Goal: Task Accomplishment & Management: Manage account settings

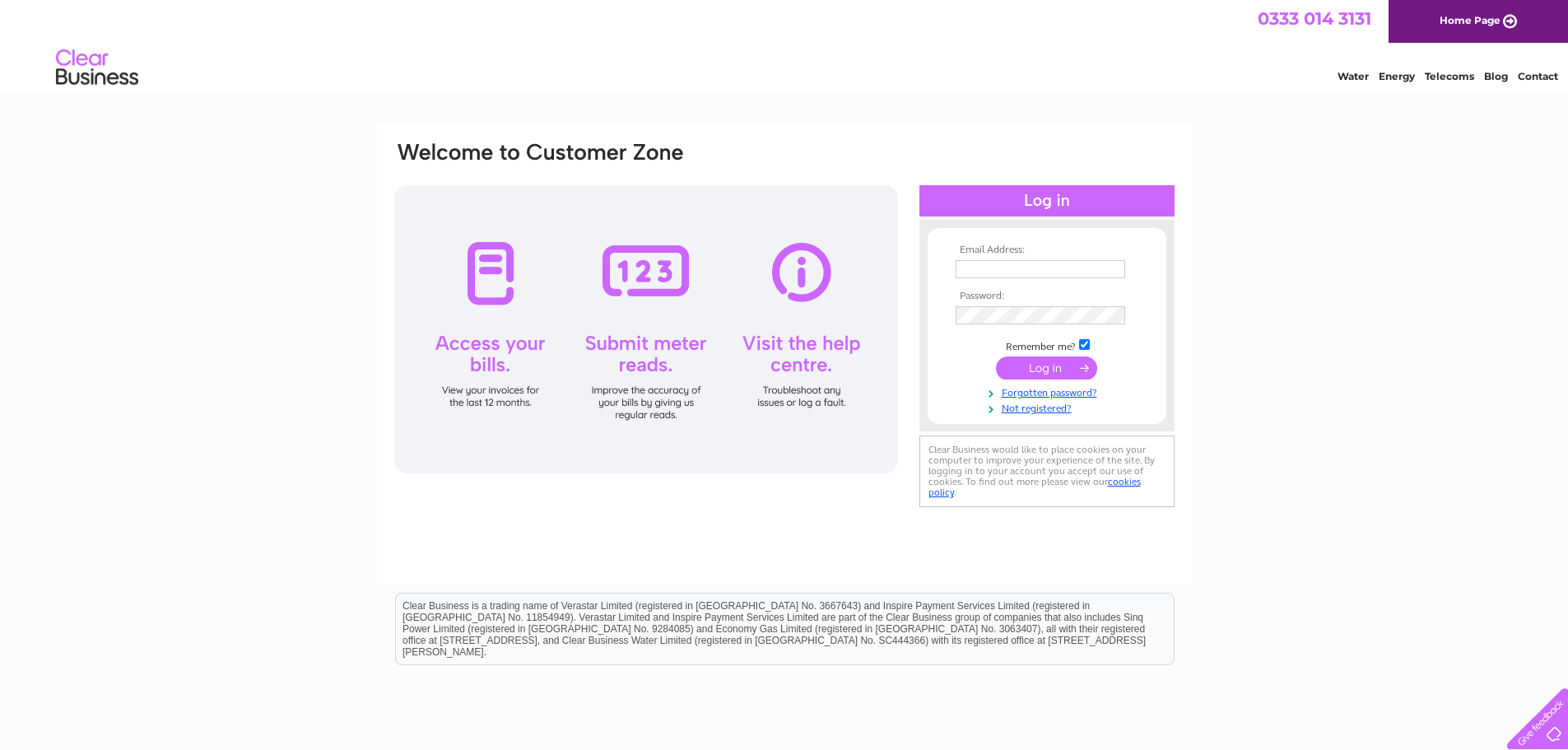
type input "invoices@tandem-property.com"
click at [1042, 368] on input "submit" at bounding box center [1047, 367] width 101 height 23
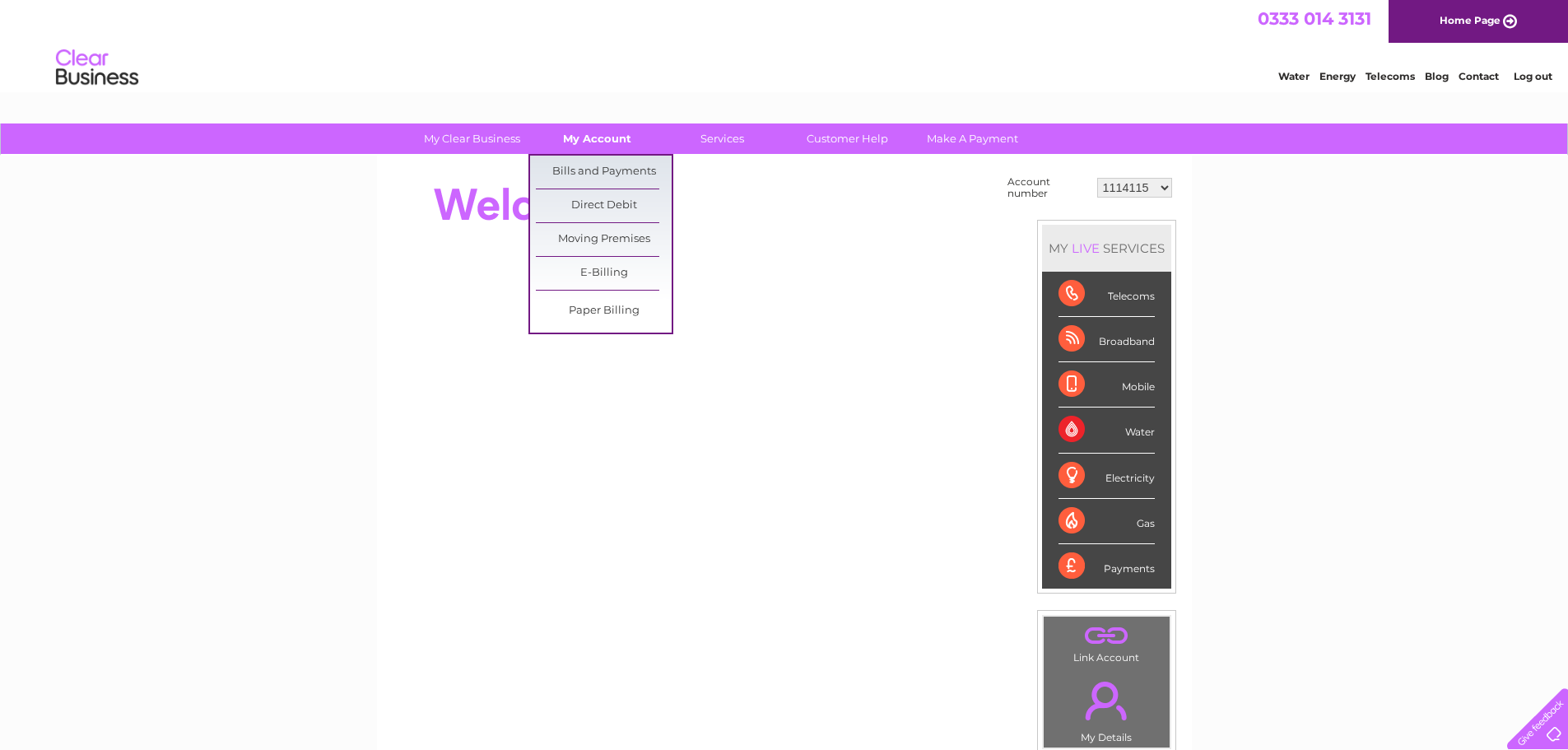
click at [590, 132] on link "My Account" at bounding box center [597, 139] width 136 height 30
click at [593, 171] on link "Bills and Payments" at bounding box center [604, 171] width 136 height 33
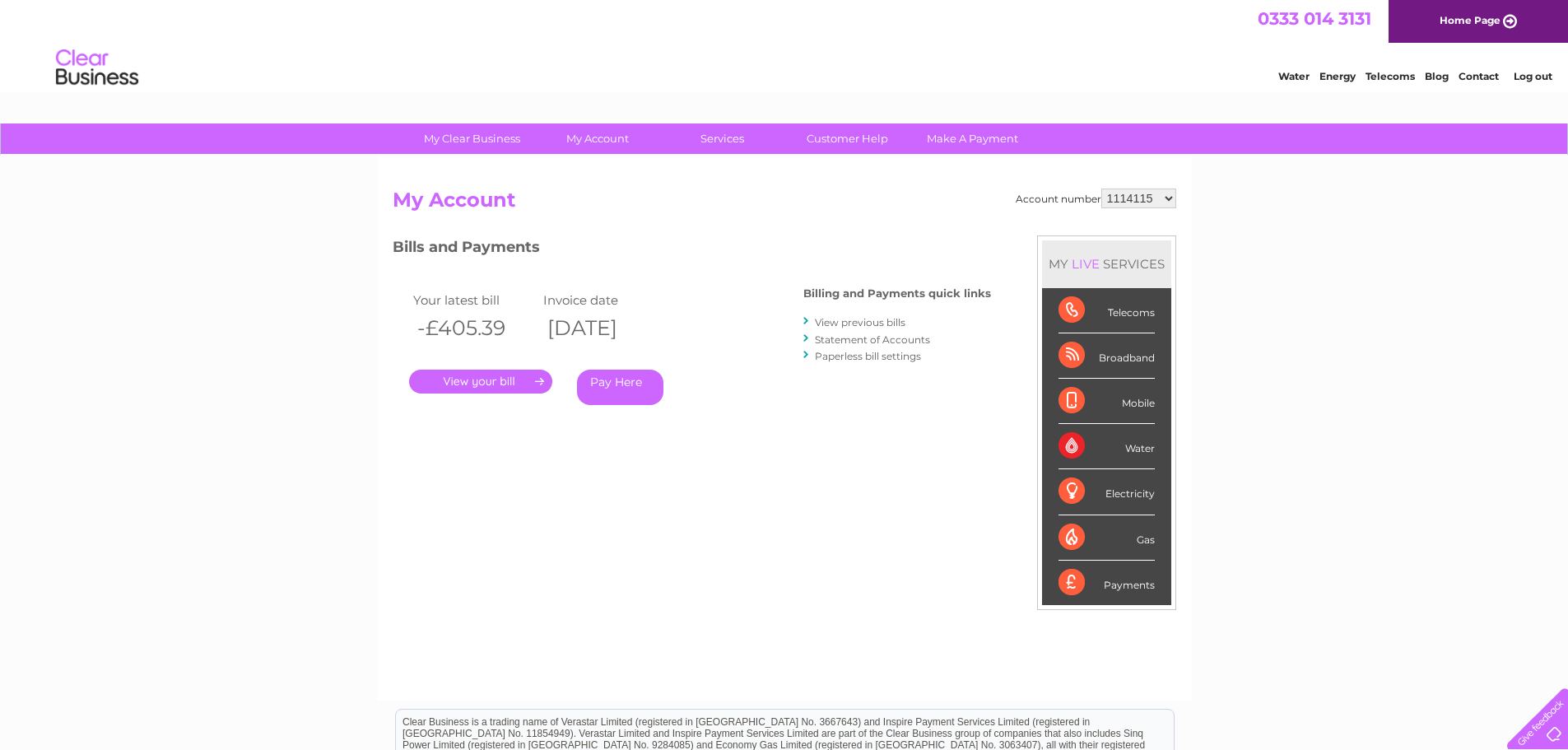
click at [1171, 196] on select "1114115 1132609 1149351 1151474 30267853" at bounding box center [1139, 198] width 75 height 19
select select "1132609"
click at [1102, 188] on select "1114115 1132609 1149351 1151474 30267853" at bounding box center [1139, 198] width 75 height 19
drag, startPoint x: 0, startPoint y: 0, endPoint x: 1169, endPoint y: 198, distance: 1185.6
click at [1169, 198] on select "1114115 1132609 1149351 1151474 30267853" at bounding box center [1139, 198] width 75 height 19
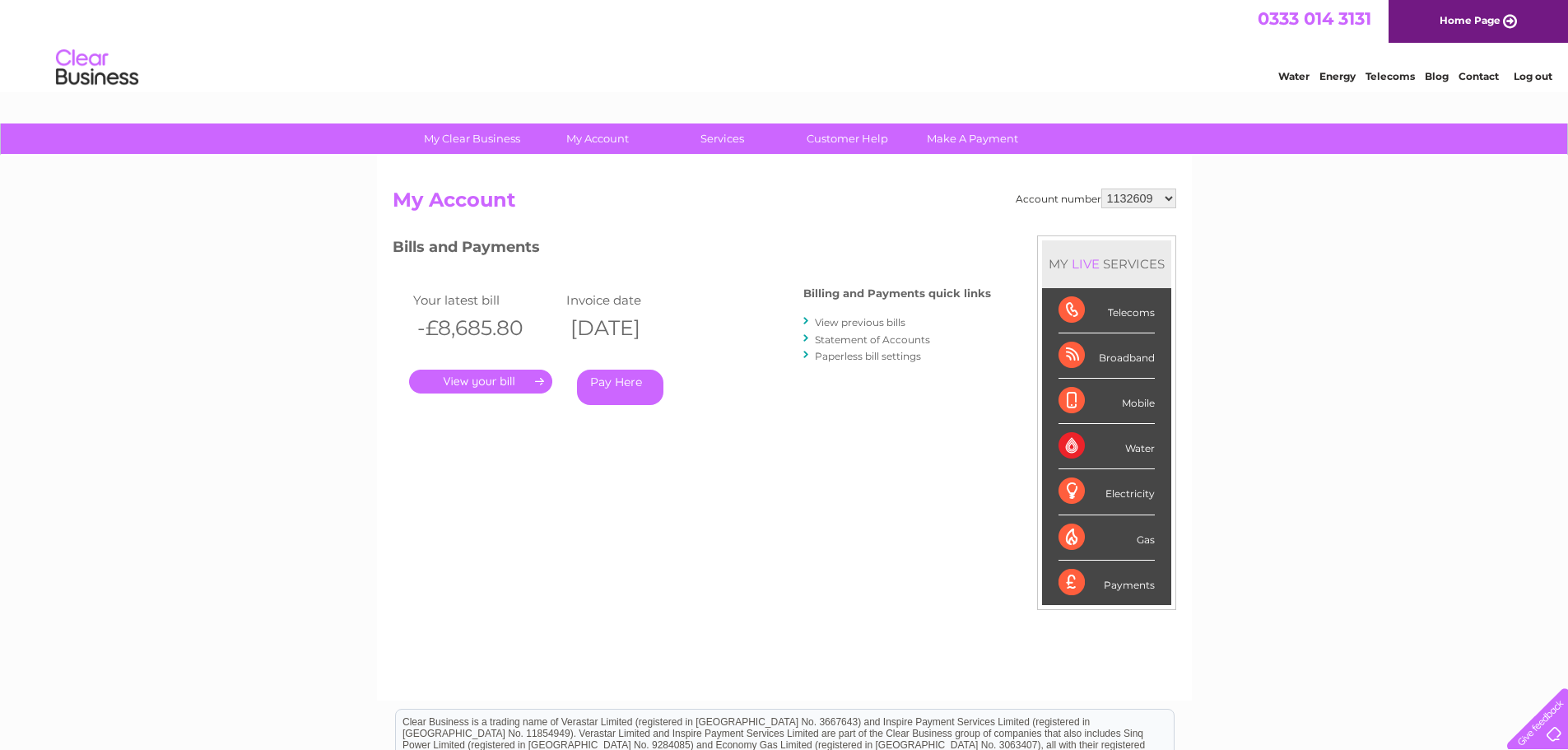
select select "1151474"
click at [1102, 188] on select "1114115 1132609 1149351 1151474 30267853" at bounding box center [1139, 198] width 75 height 19
drag, startPoint x: 0, startPoint y: 0, endPoint x: 1171, endPoint y: 198, distance: 1187.6
click at [1171, 198] on select "1114115 1132609 1149351 1151474 30267853" at bounding box center [1139, 198] width 75 height 19
select select "30267853"
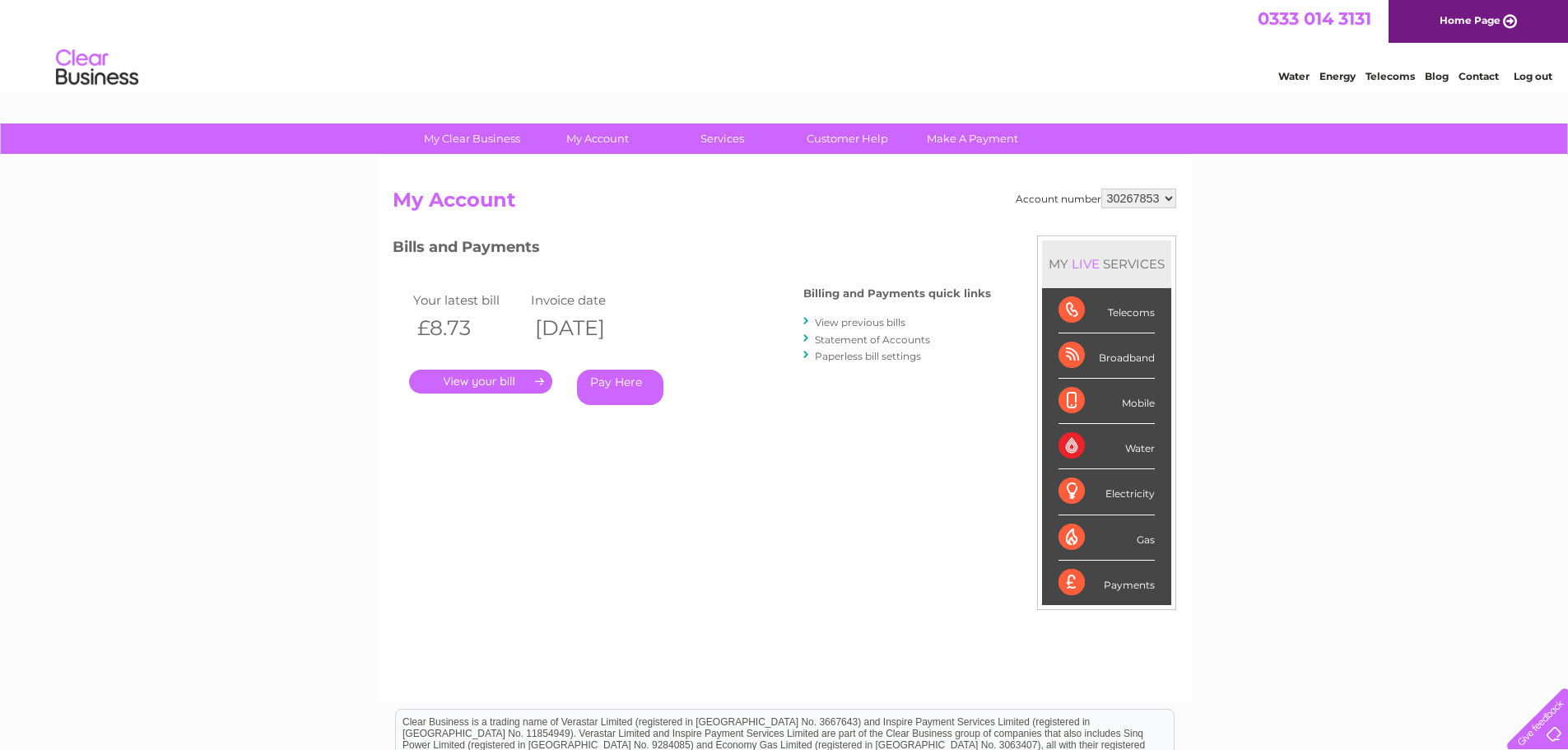
click at [1102, 188] on select "1114115 1132609 1149351 1151474 30267853" at bounding box center [1139, 198] width 75 height 19
drag, startPoint x: 0, startPoint y: 0, endPoint x: 1169, endPoint y: 196, distance: 1185.3
click at [1169, 196] on select "1114115 1132609 1149351 1151474 30267853" at bounding box center [1139, 198] width 75 height 19
select select "1149351"
click at [1102, 188] on select "1114115 1132609 1149351 1151474 30267853" at bounding box center [1139, 198] width 75 height 19
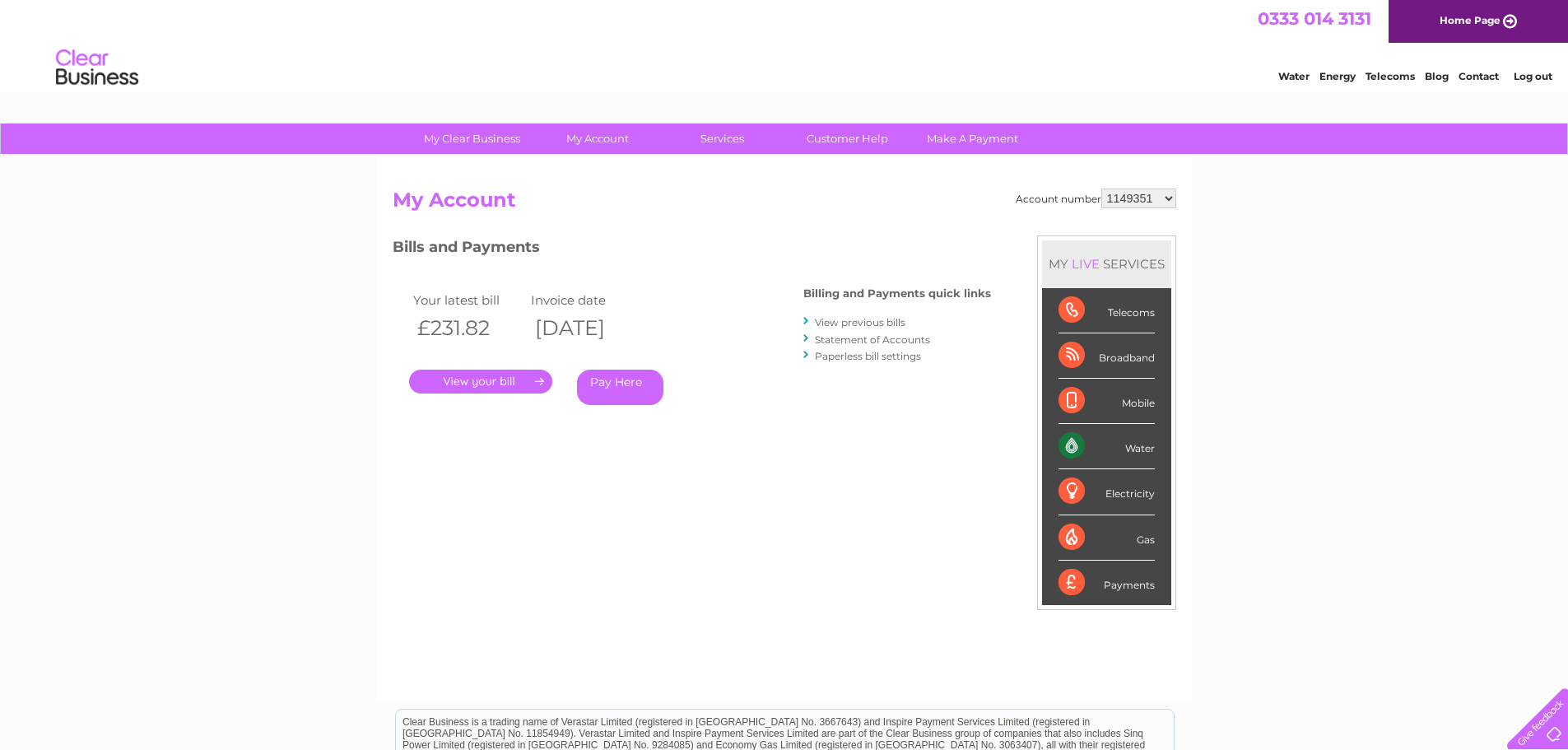
click at [500, 385] on link "." at bounding box center [481, 382] width 144 height 24
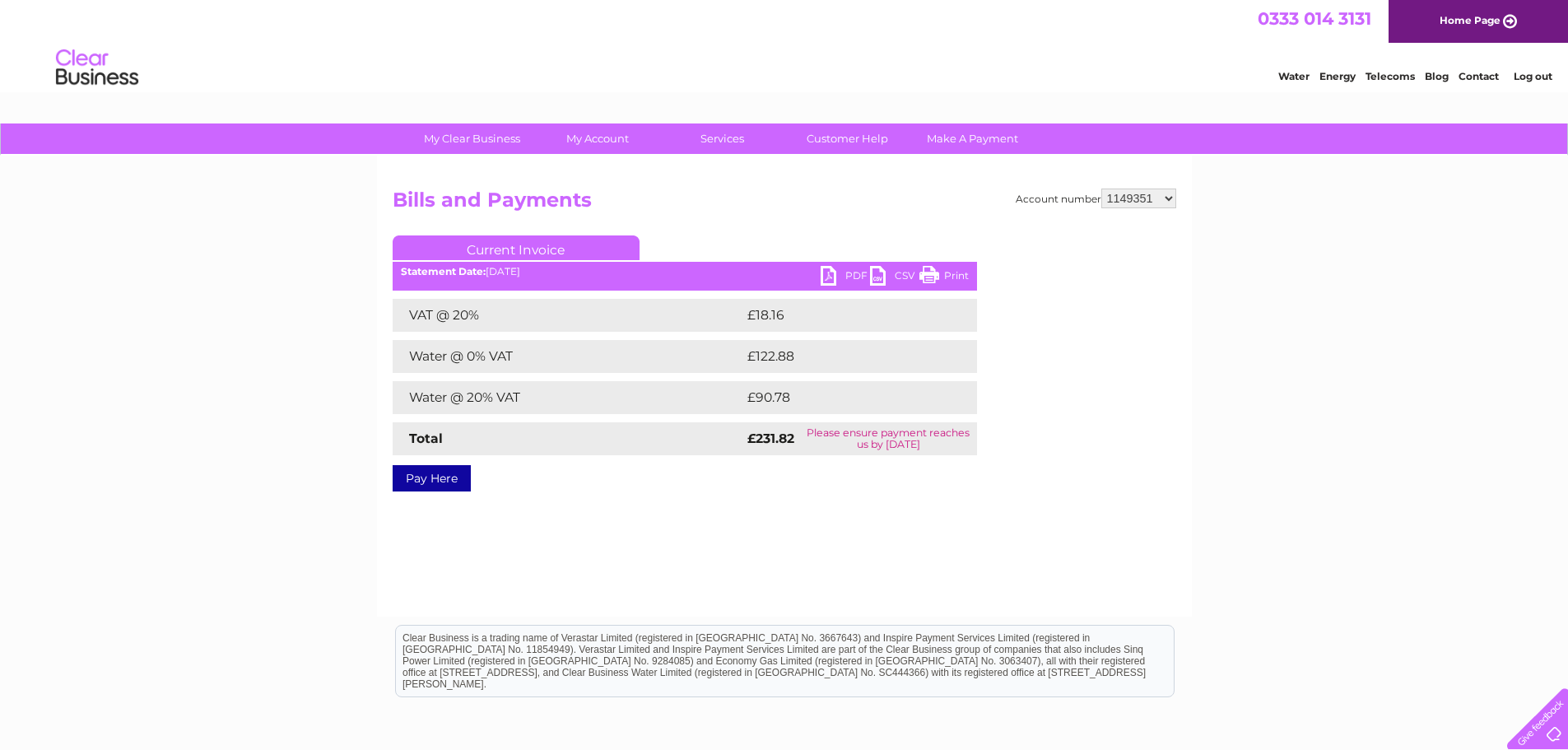
click at [846, 279] on link "PDF" at bounding box center [845, 278] width 50 height 24
click at [1172, 66] on div "Water Energy Telecoms Blog Contact Log out" at bounding box center [784, 69] width 1568 height 53
click at [1526, 71] on link "Log out" at bounding box center [1533, 76] width 39 height 13
